Goal: Task Accomplishment & Management: Manage account settings

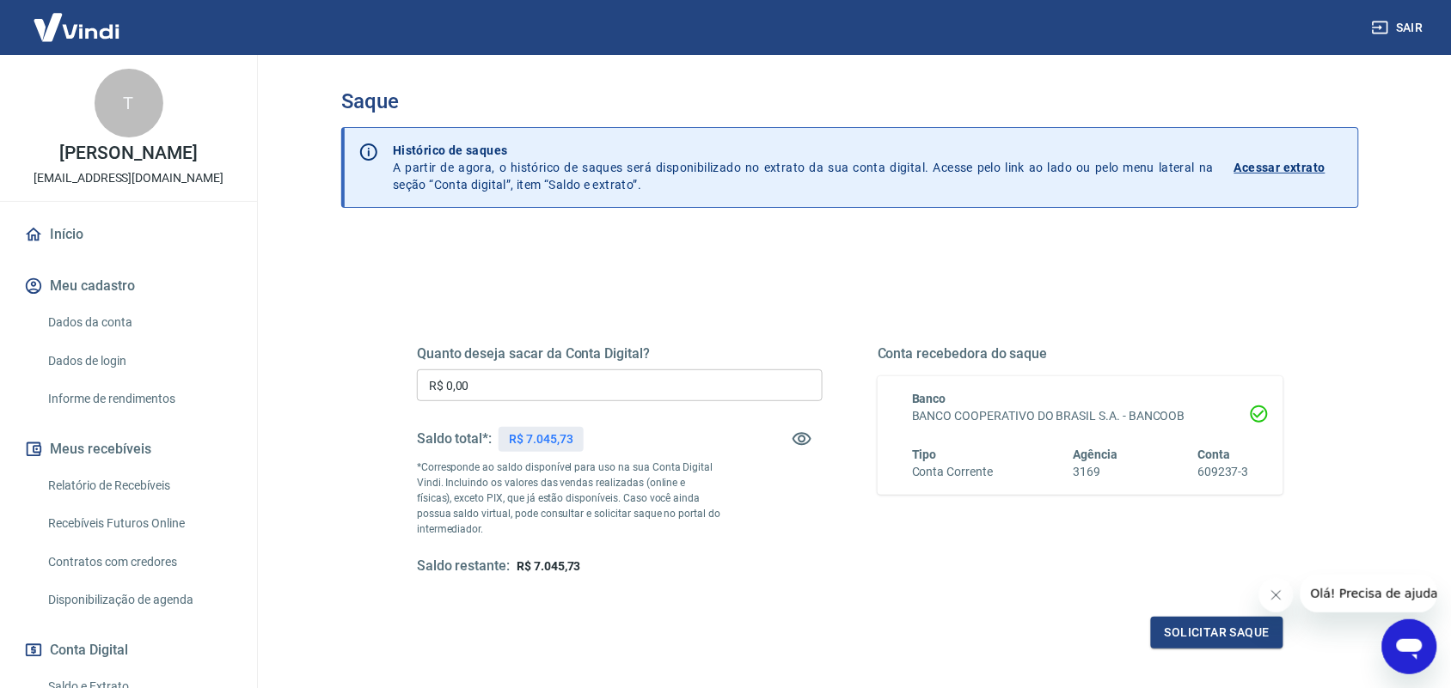
click at [685, 389] on input "R$ 0,00" at bounding box center [620, 386] width 406 height 32
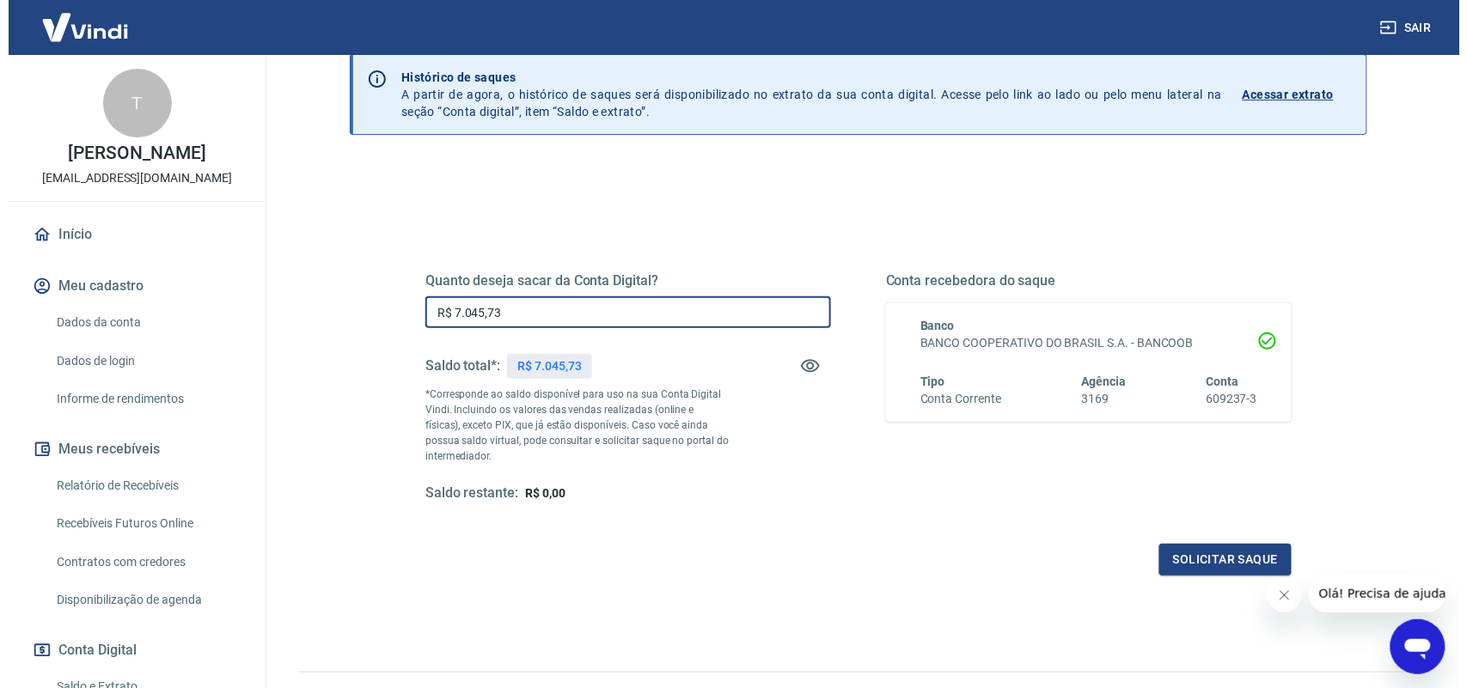
scroll to position [162, 0]
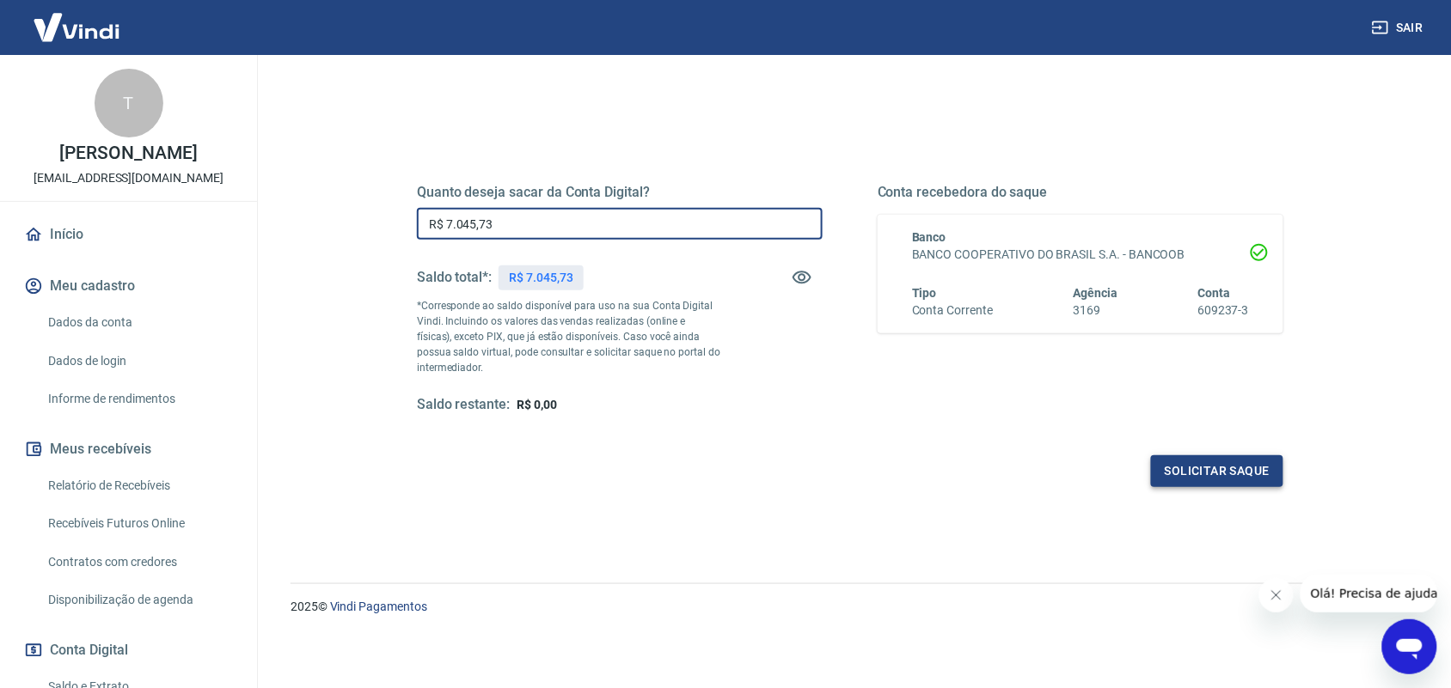
type input "R$ 7.045,73"
click at [1191, 467] on button "Solicitar saque" at bounding box center [1217, 472] width 132 height 32
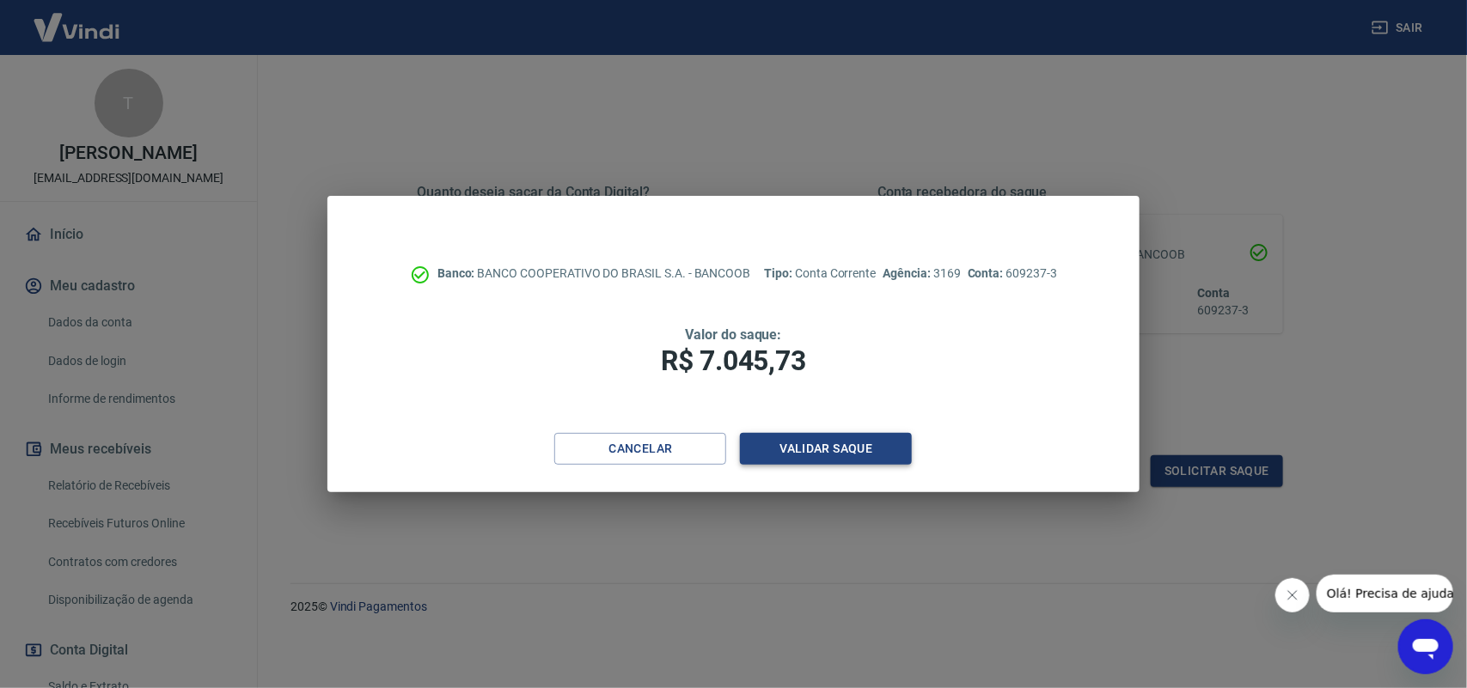
click at [830, 440] on button "Validar saque" at bounding box center [826, 449] width 172 height 32
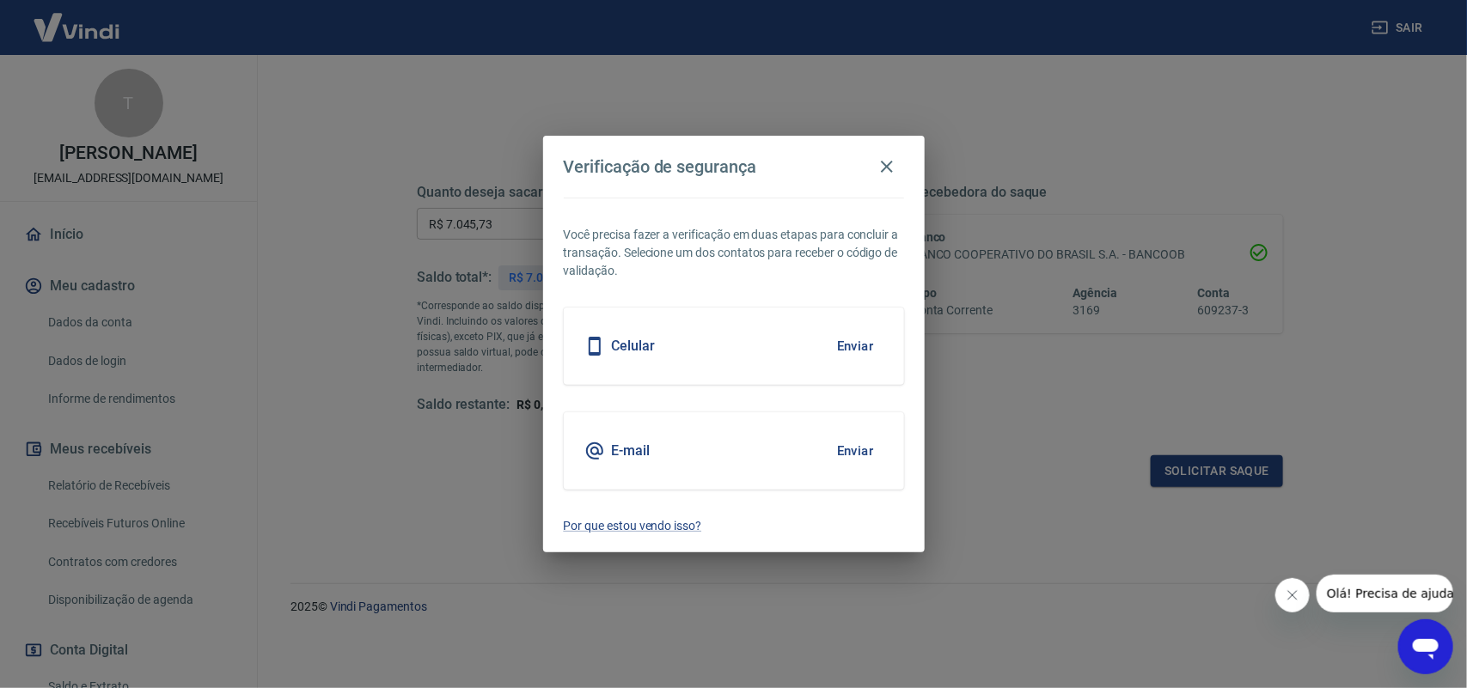
click at [853, 441] on button "Enviar" at bounding box center [856, 451] width 56 height 36
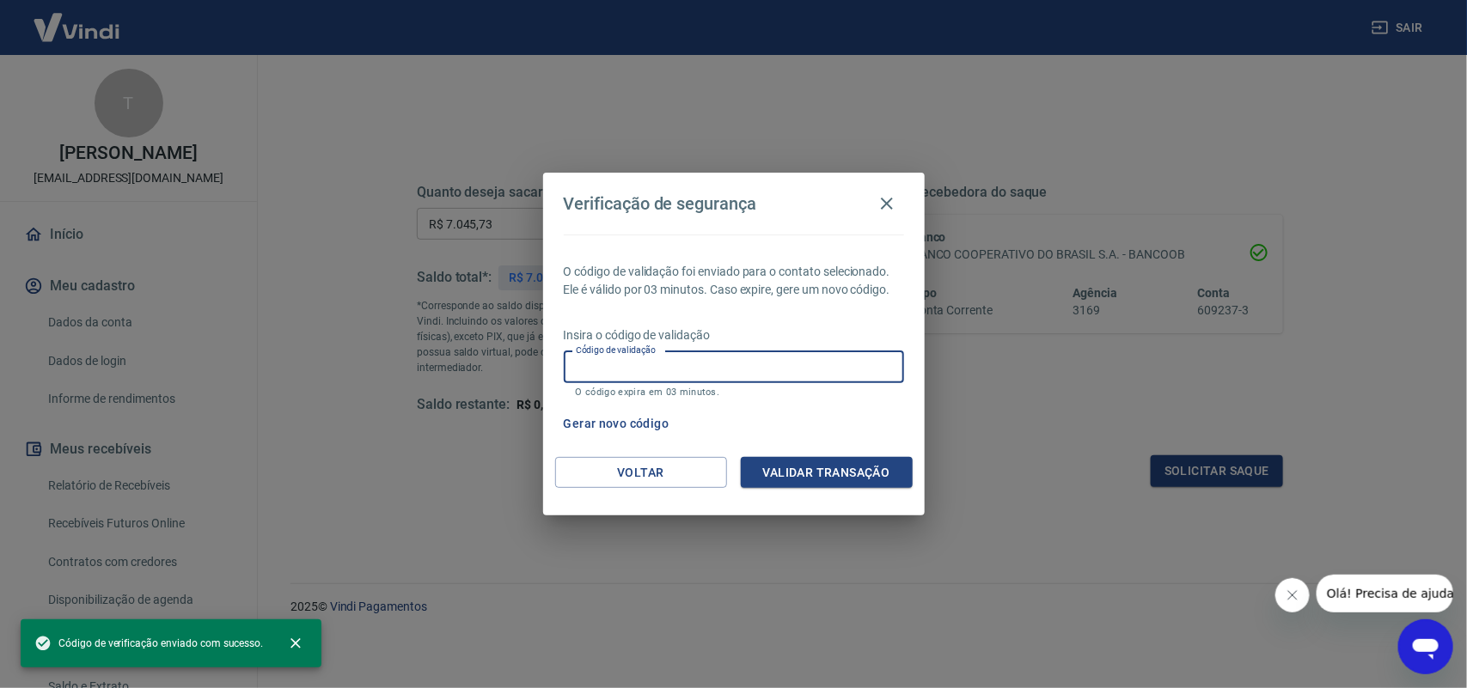
click at [729, 352] on input "Código de validação" at bounding box center [734, 368] width 340 height 32
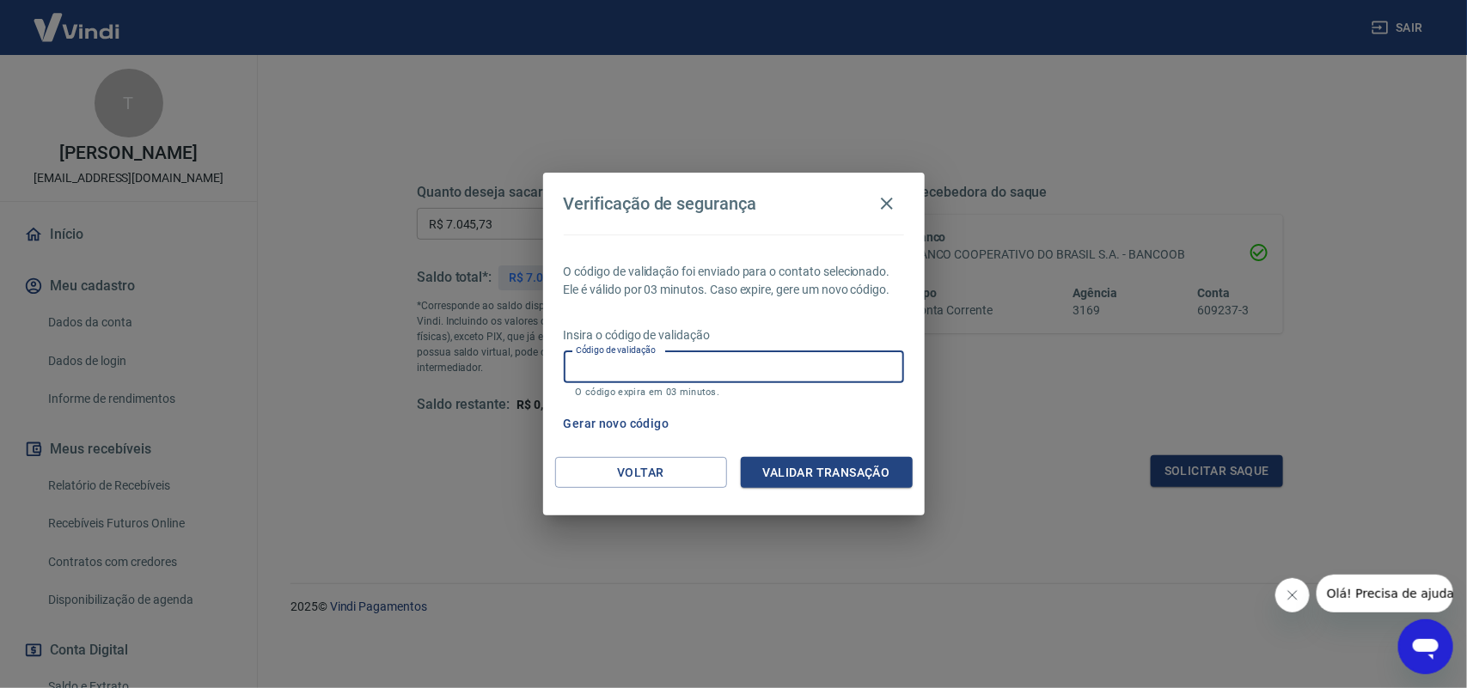
paste input "561490"
type input "561490"
click at [832, 474] on button "Validar transação" at bounding box center [827, 473] width 172 height 32
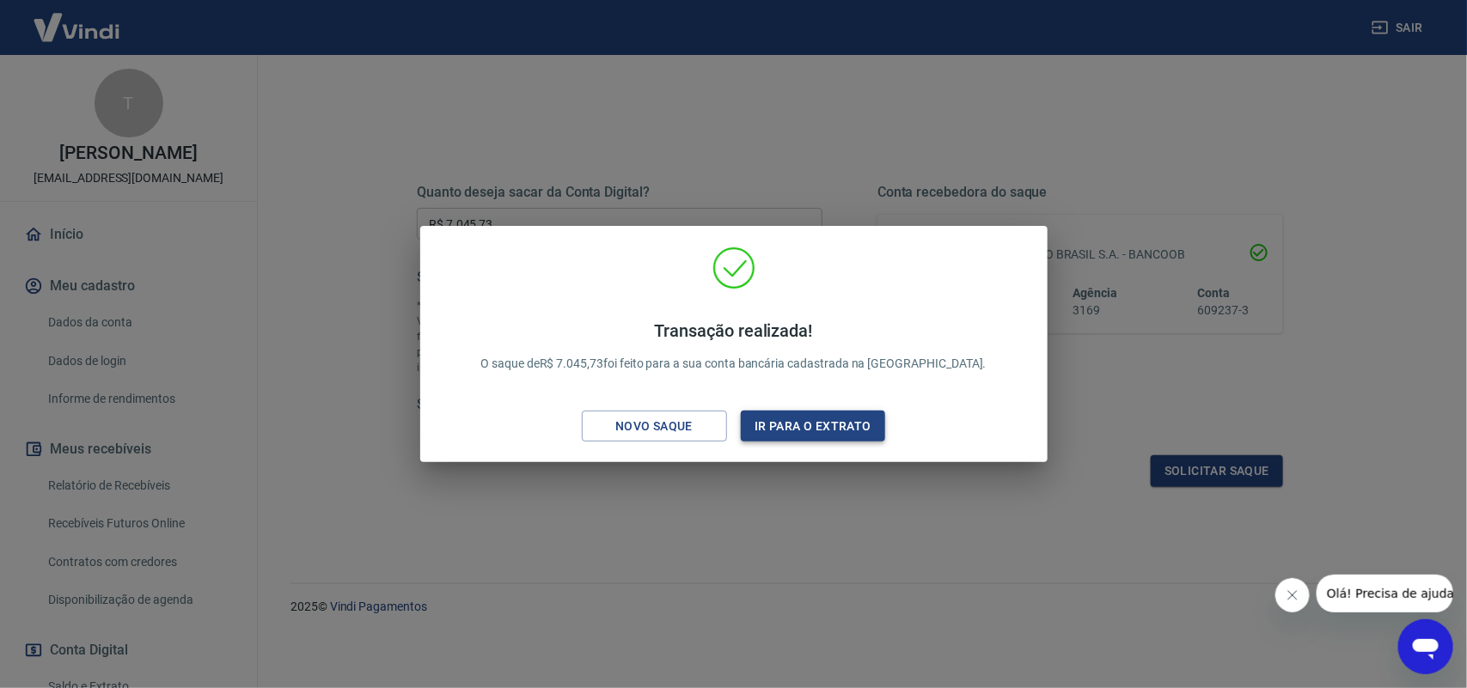
click at [832, 422] on button "Ir para o extrato" at bounding box center [813, 427] width 145 height 32
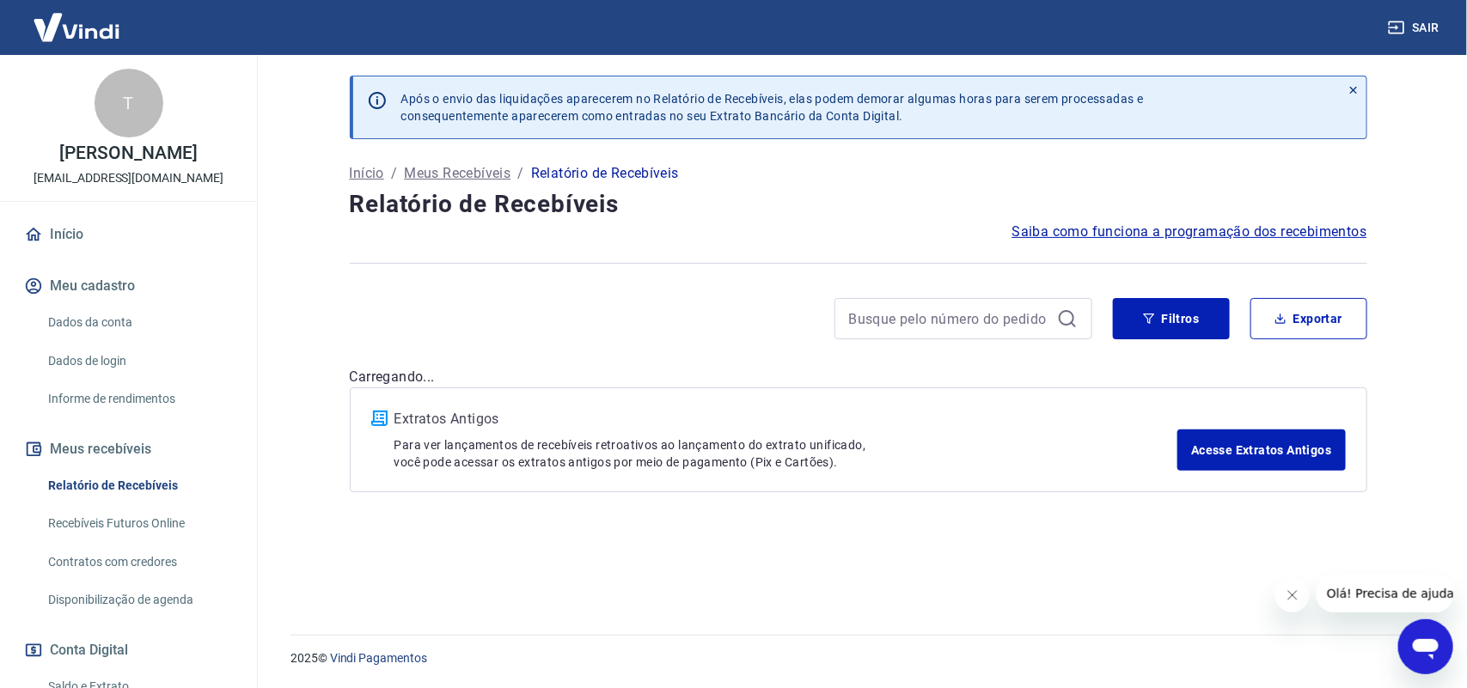
click at [1294, 599] on div at bounding box center [1364, 594] width 178 height 38
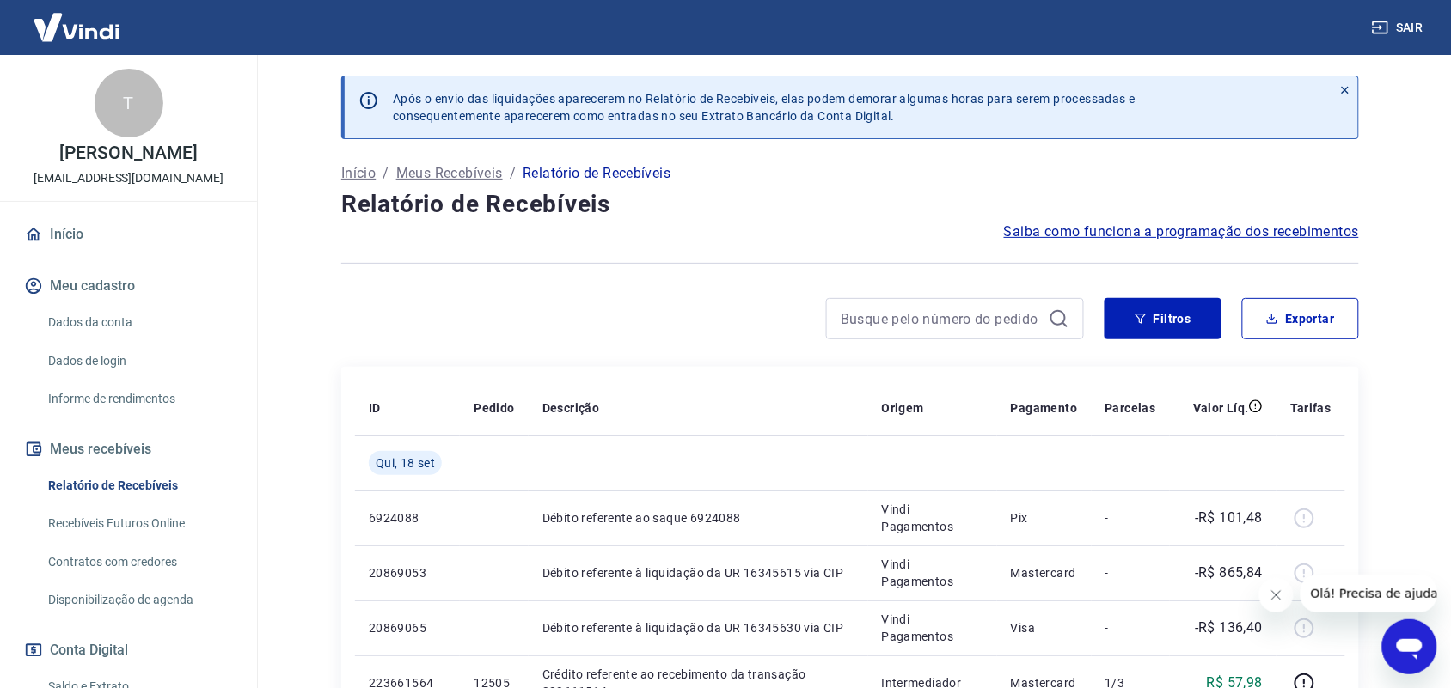
click at [1284, 599] on button "Fechar mensagem da empresa" at bounding box center [1275, 595] width 34 height 34
click at [1316, 315] on button "Exportar" at bounding box center [1300, 318] width 117 height 41
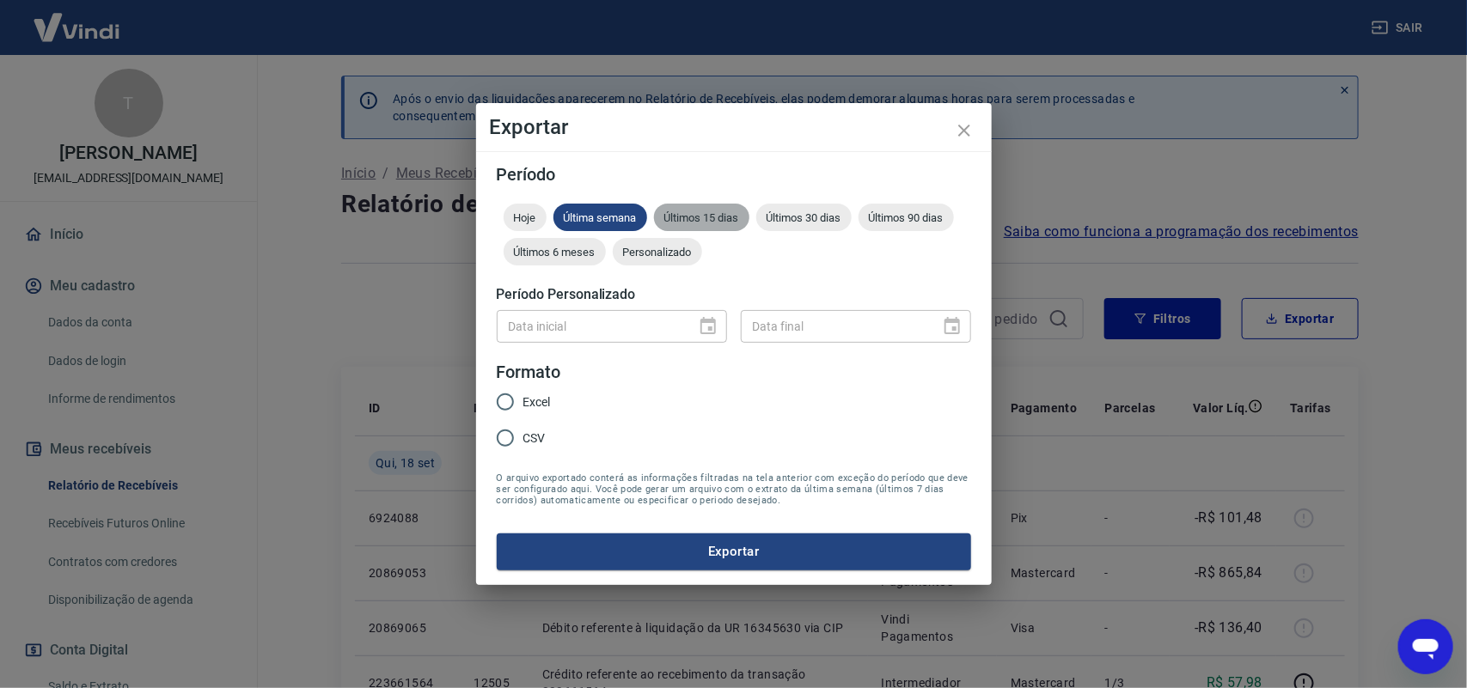
click at [699, 211] on span "Últimos 15 dias" at bounding box center [701, 217] width 95 height 13
click at [539, 401] on span "Excel" at bounding box center [537, 403] width 28 height 18
click at [523, 401] on input "Excel" at bounding box center [505, 402] width 36 height 36
radio input "true"
click at [801, 554] on button "Exportar" at bounding box center [734, 552] width 474 height 36
